Goal: Navigation & Orientation: Find specific page/section

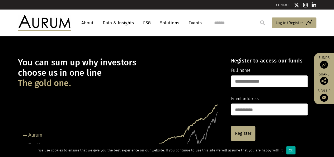
click at [117, 22] on link "Data & Insights" at bounding box center [118, 23] width 36 height 10
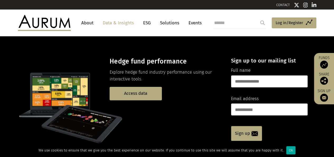
click at [170, 22] on link "Solutions" at bounding box center [169, 23] width 25 height 10
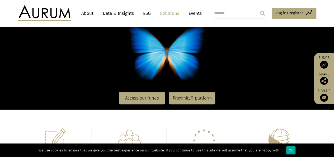
scroll to position [53, 0]
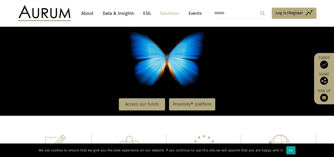
click at [125, 11] on link "Data & Insights" at bounding box center [118, 13] width 36 height 10
